Goal: Book appointment/travel/reservation

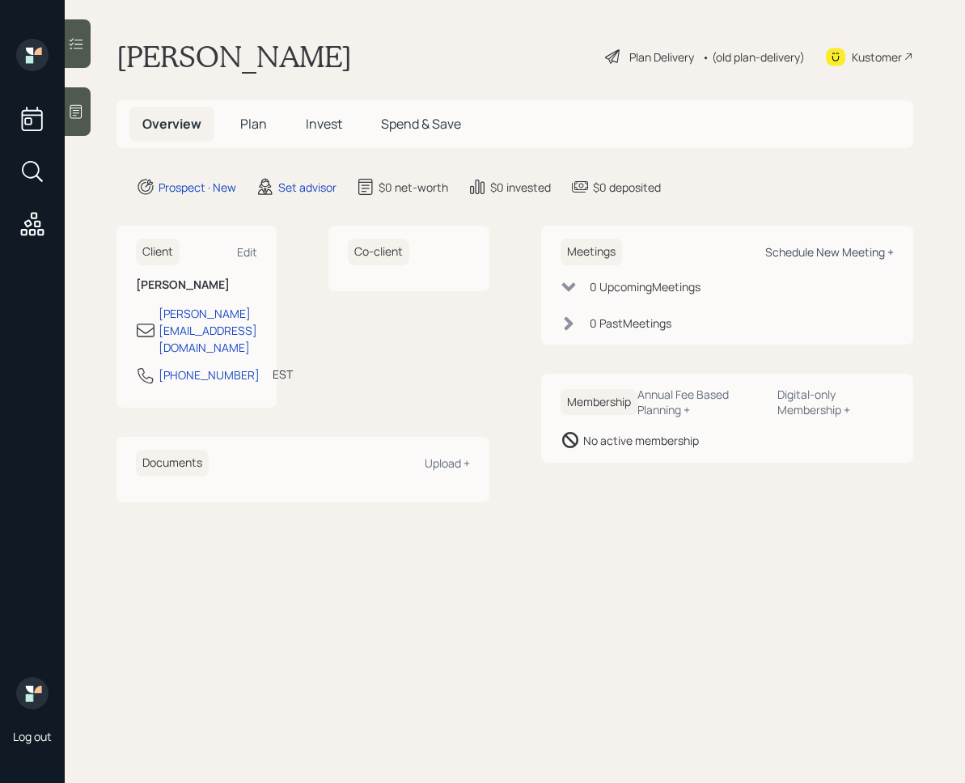
click at [806, 255] on div "Schedule New Meeting +" at bounding box center [829, 251] width 129 height 15
select select "round-[PERSON_NAME]"
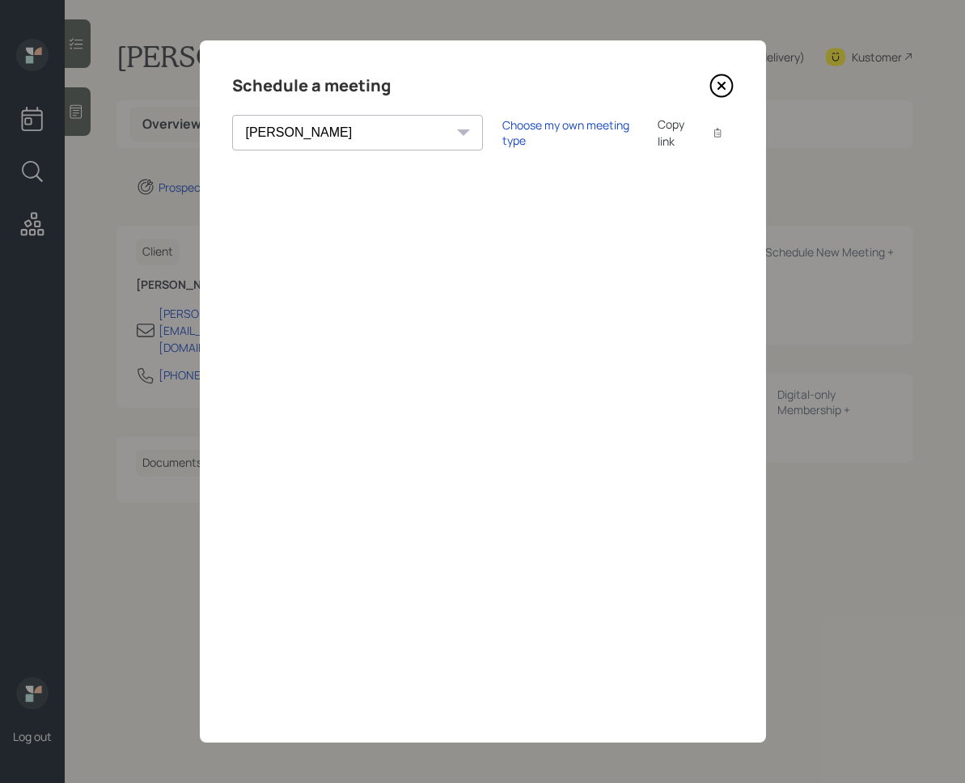
click at [715, 88] on icon at bounding box center [721, 86] width 24 height 24
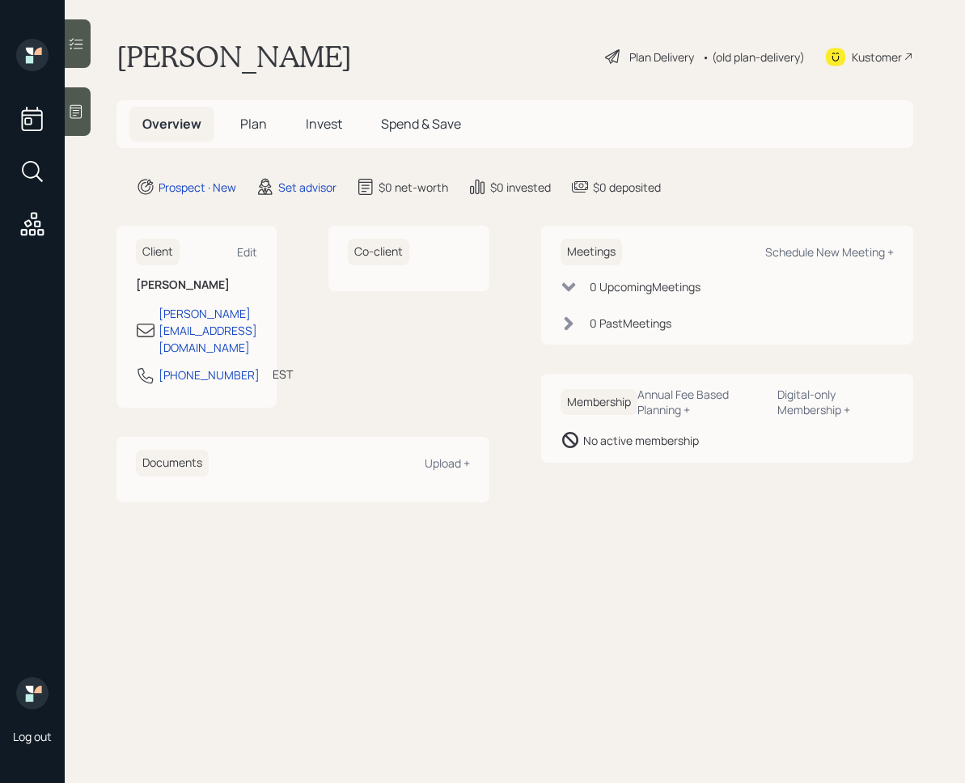
click at [70, 102] on div at bounding box center [78, 111] width 26 height 49
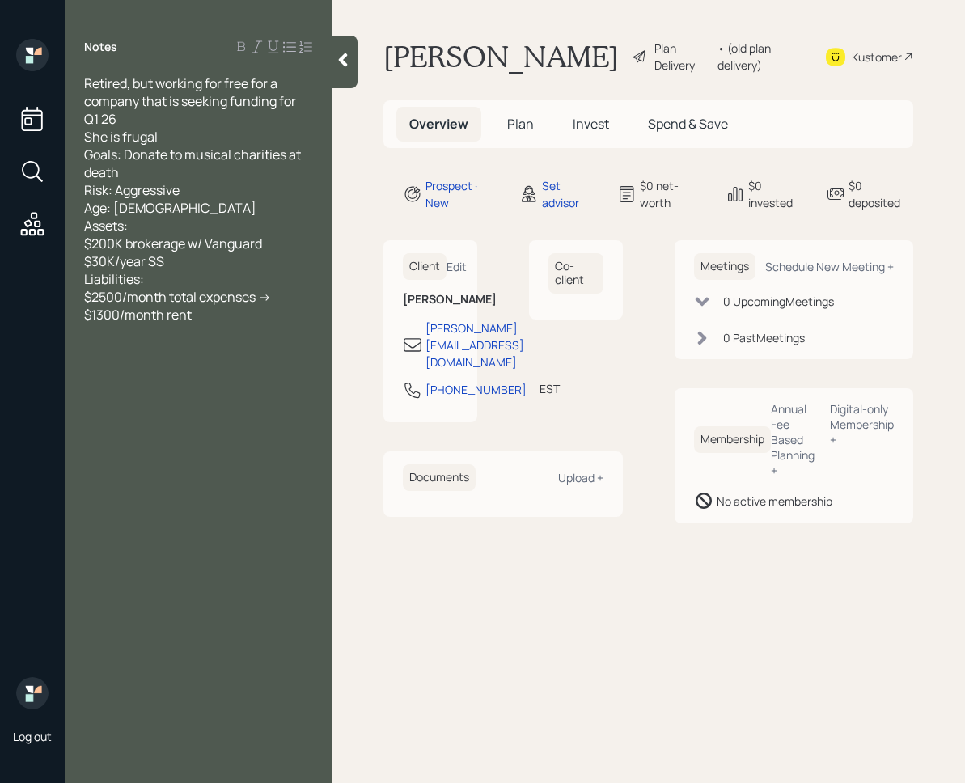
click at [341, 58] on icon at bounding box center [343, 60] width 9 height 14
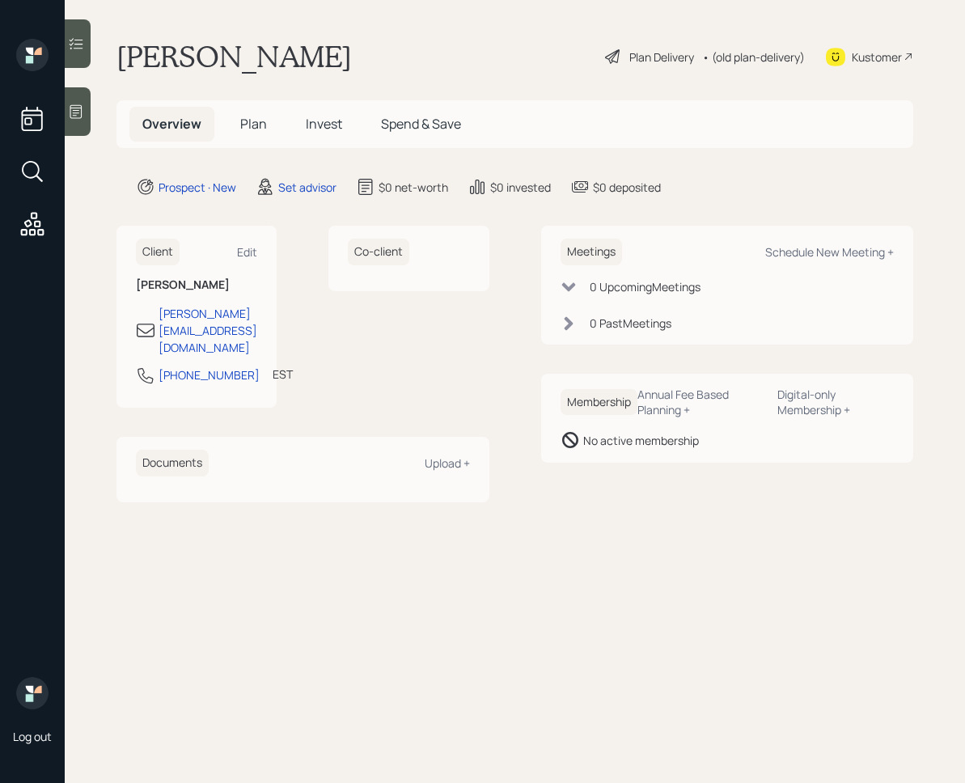
click at [883, 61] on div "Kustomer" at bounding box center [877, 57] width 50 height 17
